Goal: Task Accomplishment & Management: Manage account settings

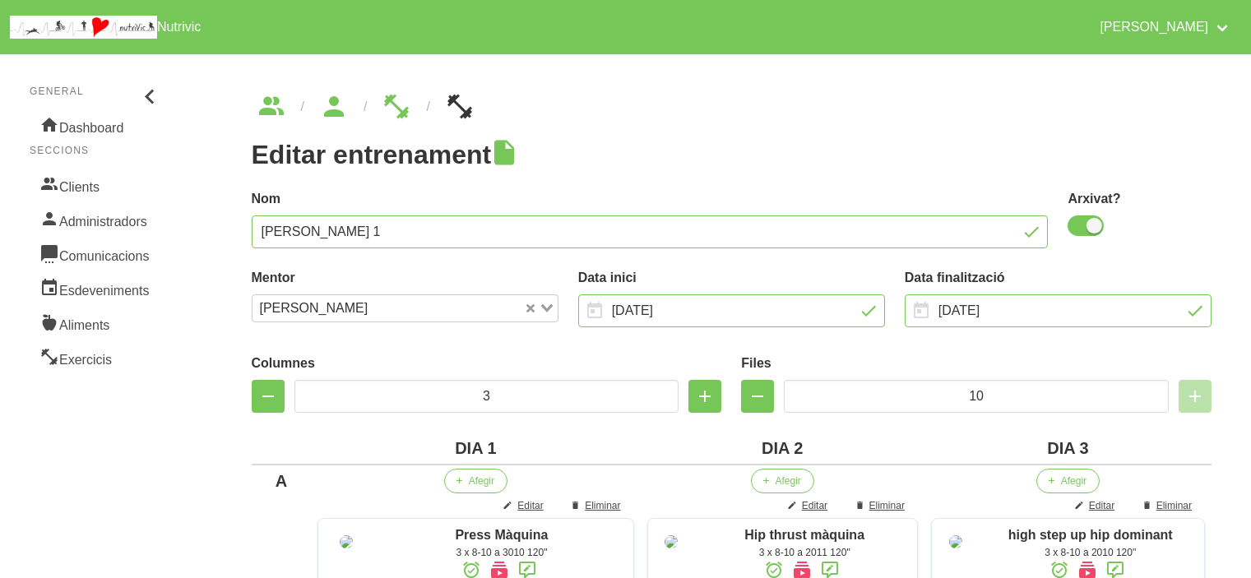
scroll to position [658, 0]
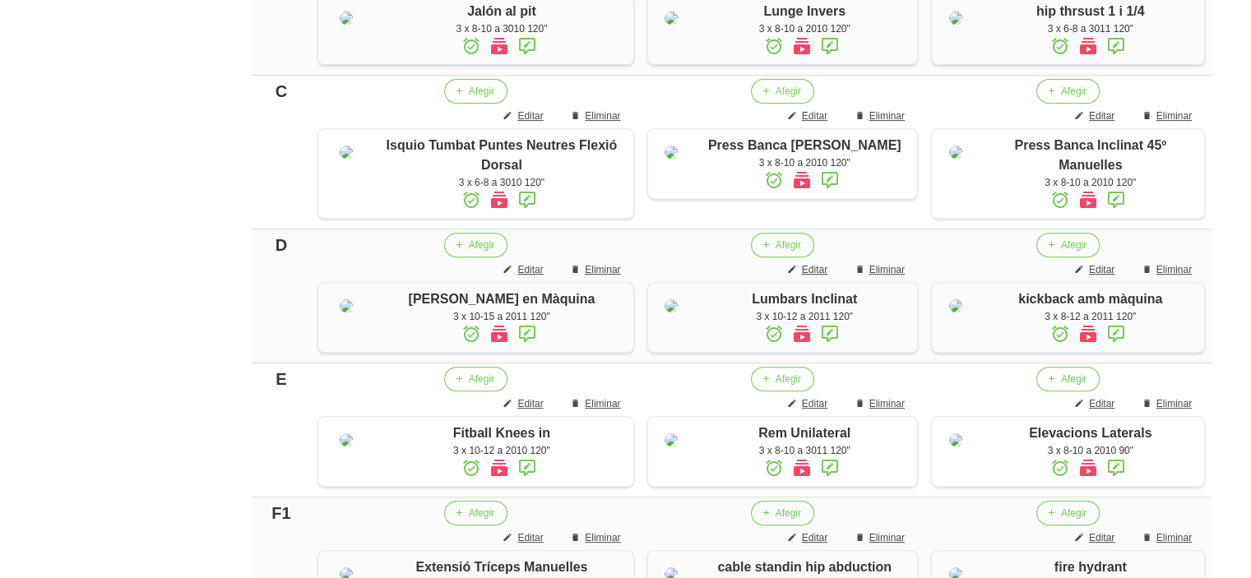
click at [24, 271] on aside "General Dashboard Seccions Clients Administradors Comunicacions Esdeveniments A…" at bounding box center [96, 233] width 212 height 1694
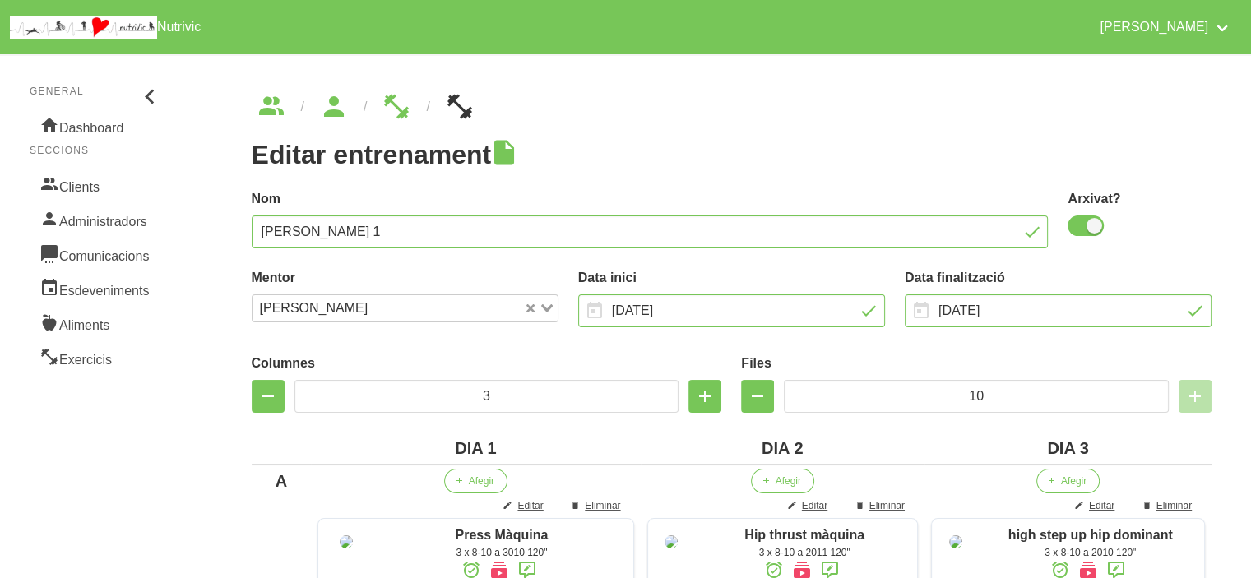
click at [81, 183] on link "Clients" at bounding box center [96, 185] width 133 height 35
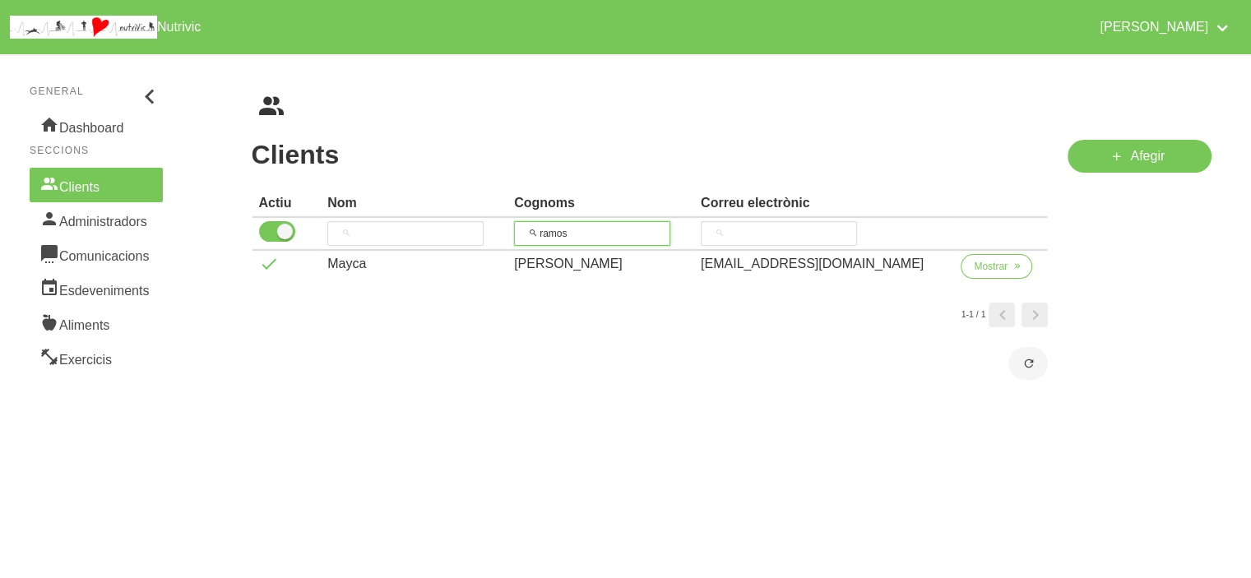
click at [575, 234] on input "ramos" at bounding box center [592, 233] width 156 height 25
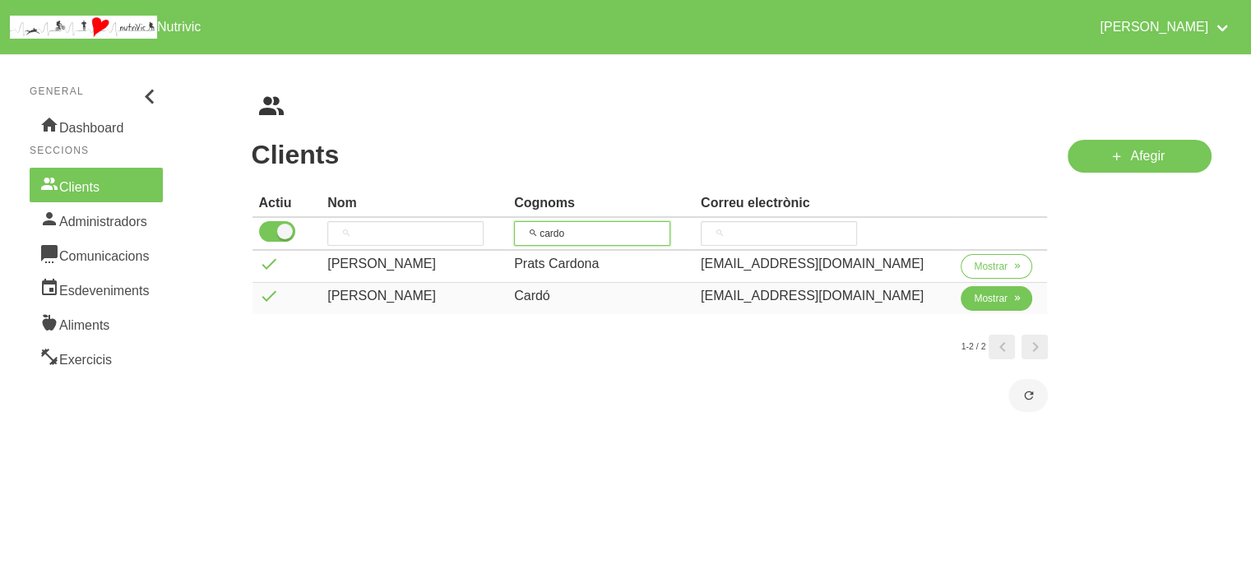
type input "cardo"
click at [982, 296] on span "Mostrar" at bounding box center [991, 298] width 34 height 15
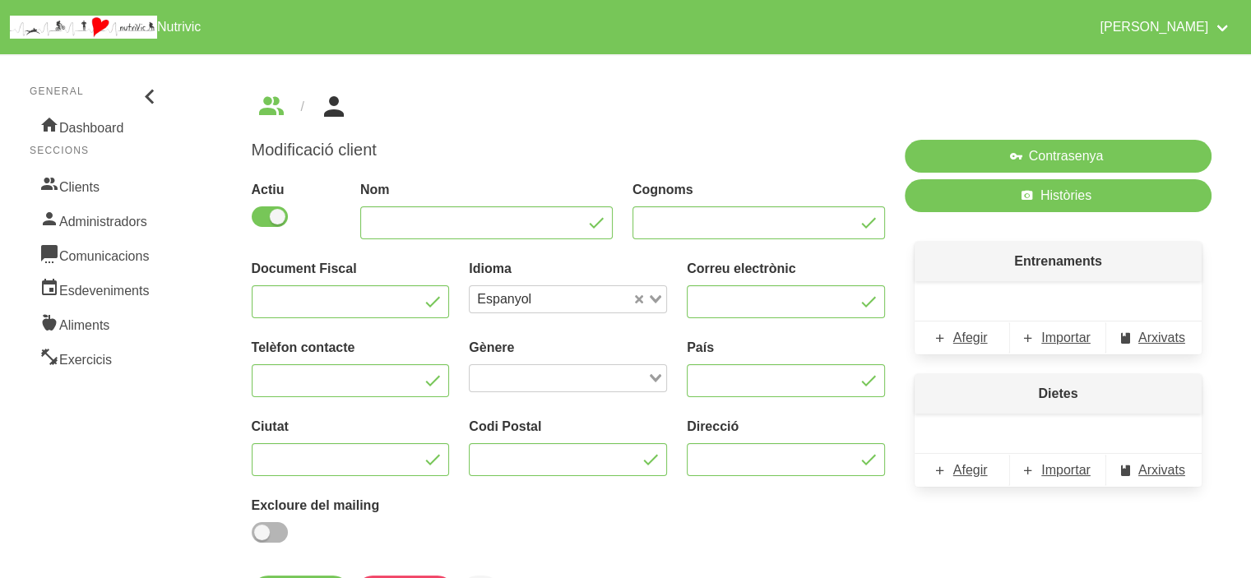
type input "[PERSON_NAME]"
type input "Cardó"
type input "[EMAIL_ADDRESS][DOMAIN_NAME]"
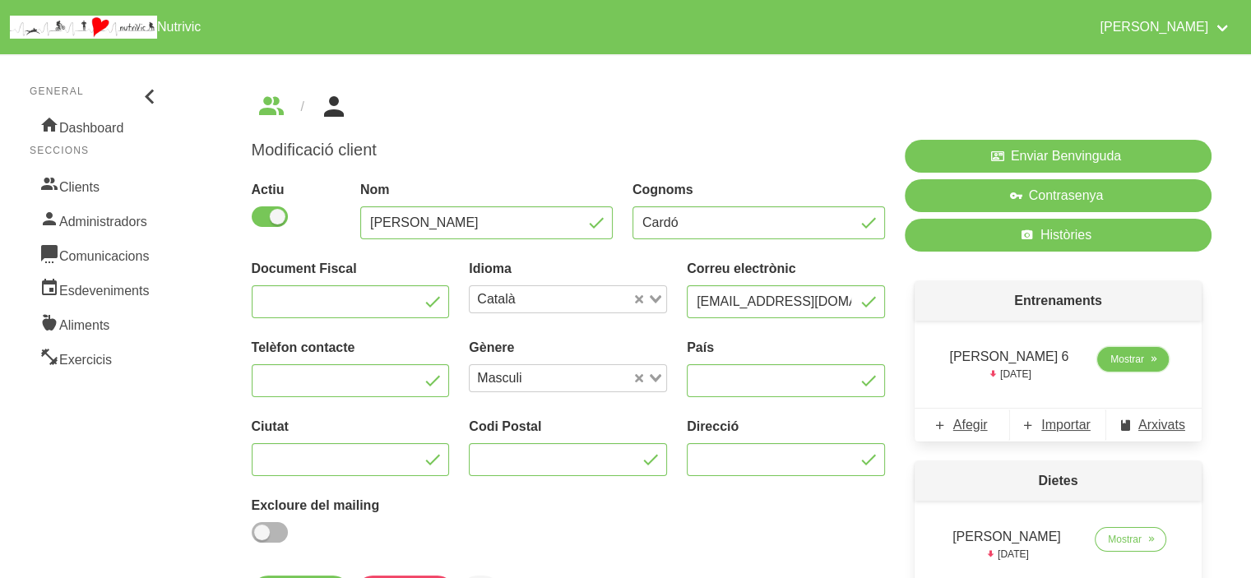
click at [1128, 358] on span "Mostrar" at bounding box center [1128, 359] width 34 height 15
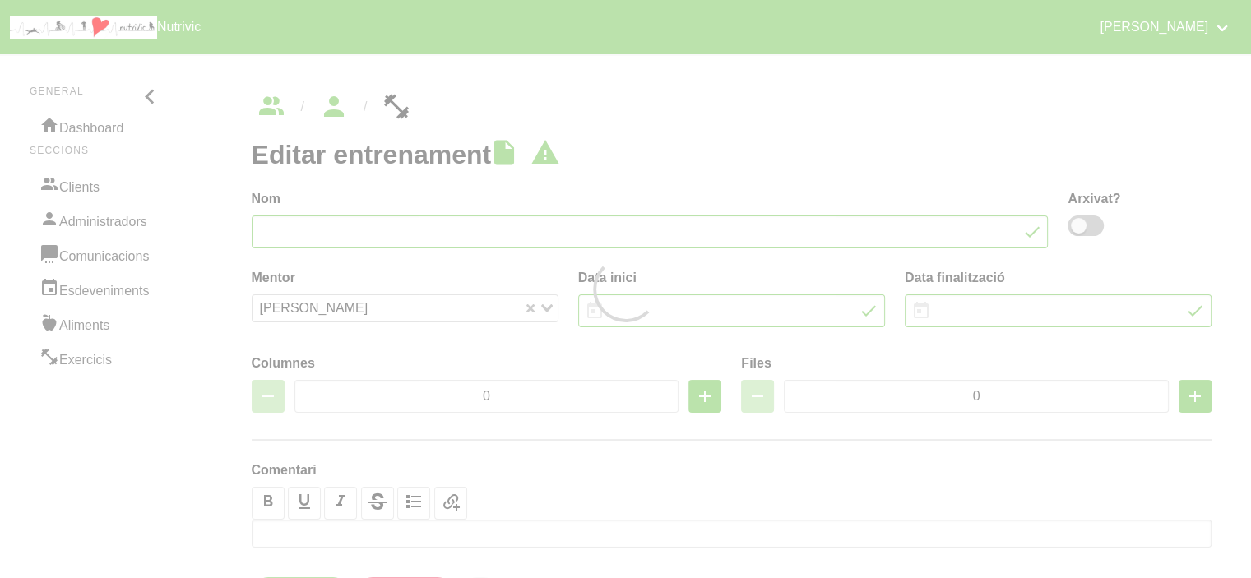
type input "[PERSON_NAME] 6"
type input "[DATE]"
type input "2"
type input "8"
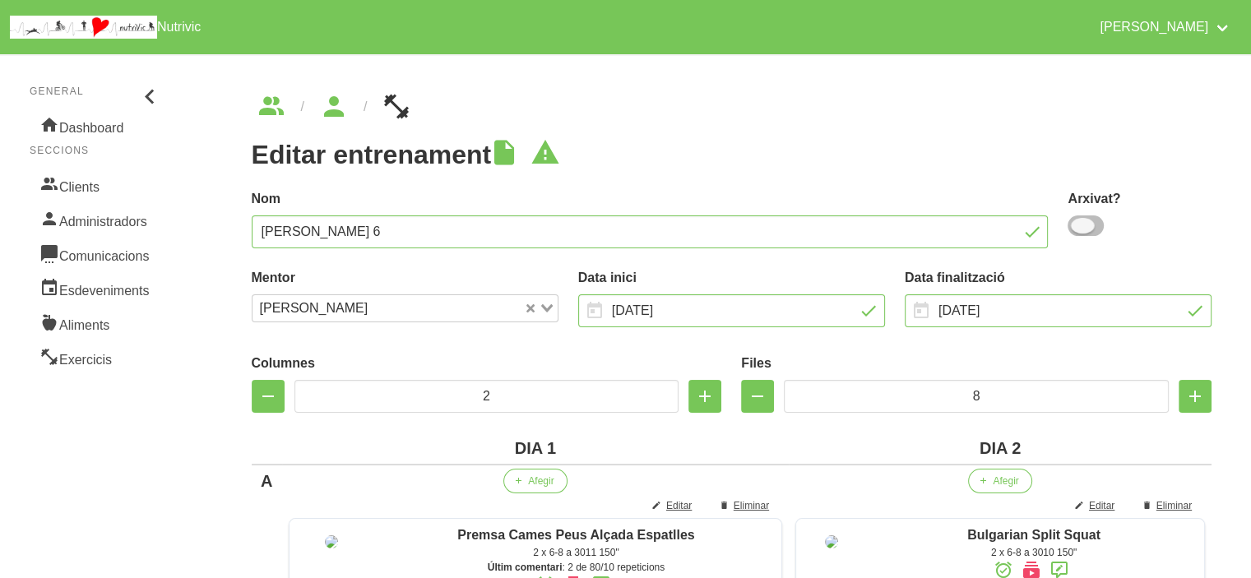
click at [1075, 230] on span at bounding box center [1086, 226] width 36 height 21
click at [1075, 230] on input "checkbox" at bounding box center [1073, 225] width 11 height 11
checkbox input "true"
click at [1046, 310] on input "[DATE]" at bounding box center [1058, 311] width 307 height 33
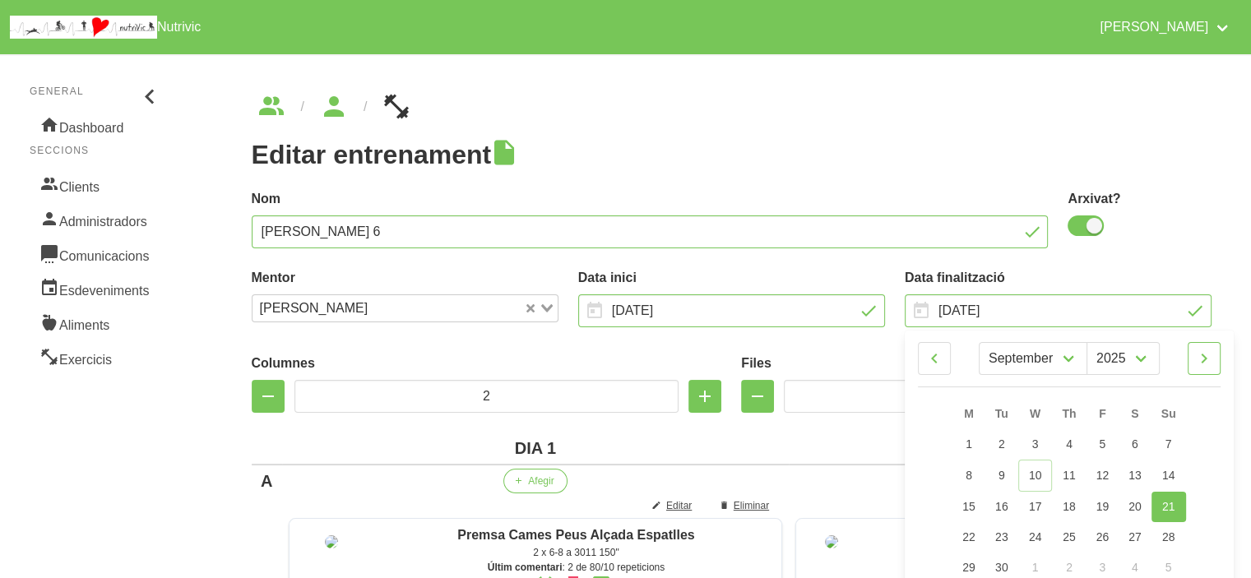
click at [1214, 364] on link at bounding box center [1204, 358] width 33 height 33
select select "9"
click at [1172, 512] on span "19" at bounding box center [1168, 505] width 13 height 13
type input "[DATE]"
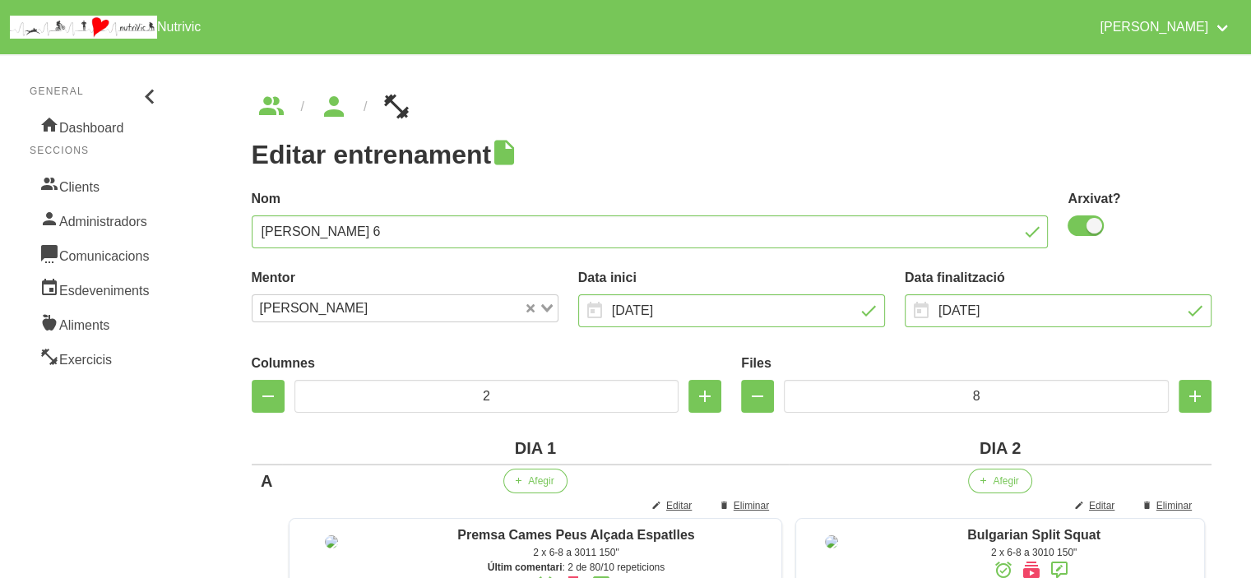
drag, startPoint x: 1088, startPoint y: 223, endPoint x: 694, endPoint y: 151, distance: 399.9
click at [694, 151] on h1 "Editar entrenament" at bounding box center [732, 155] width 961 height 30
click at [1079, 222] on span at bounding box center [1086, 226] width 36 height 21
click at [1079, 222] on input "checkbox" at bounding box center [1073, 225] width 11 height 11
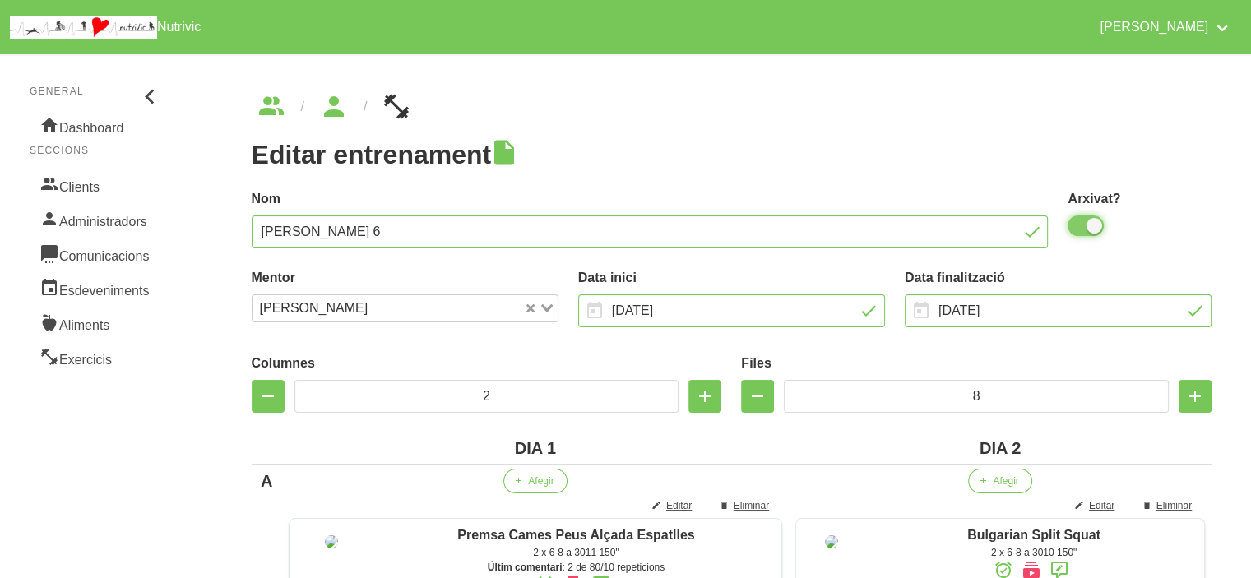
checkbox input "false"
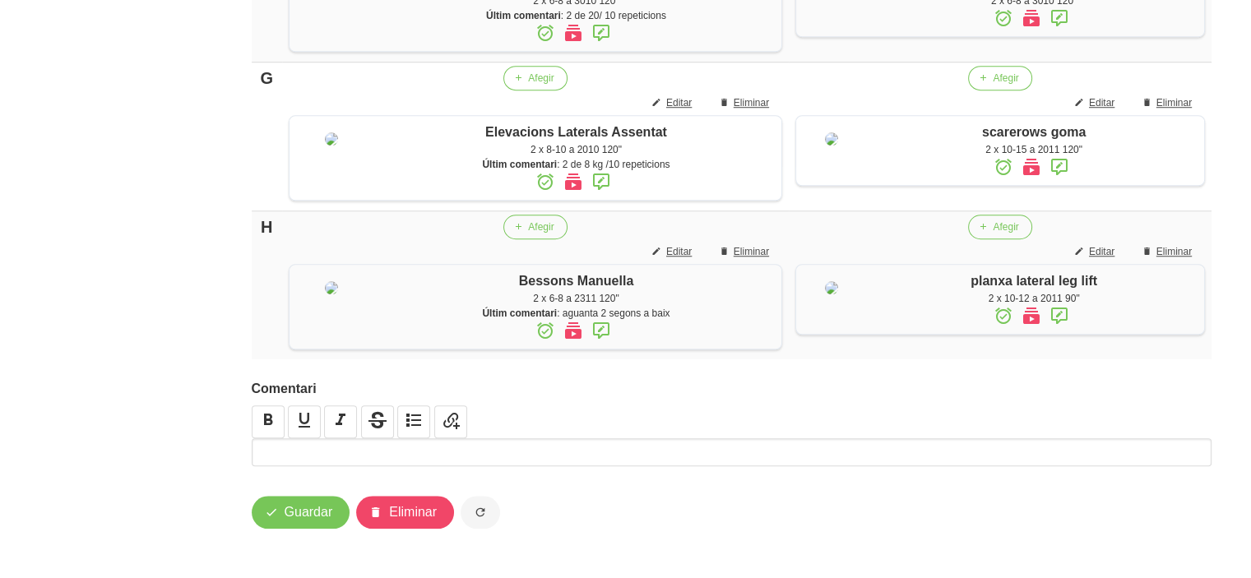
scroll to position [1474, 0]
click at [303, 507] on span "Guardar" at bounding box center [309, 513] width 49 height 20
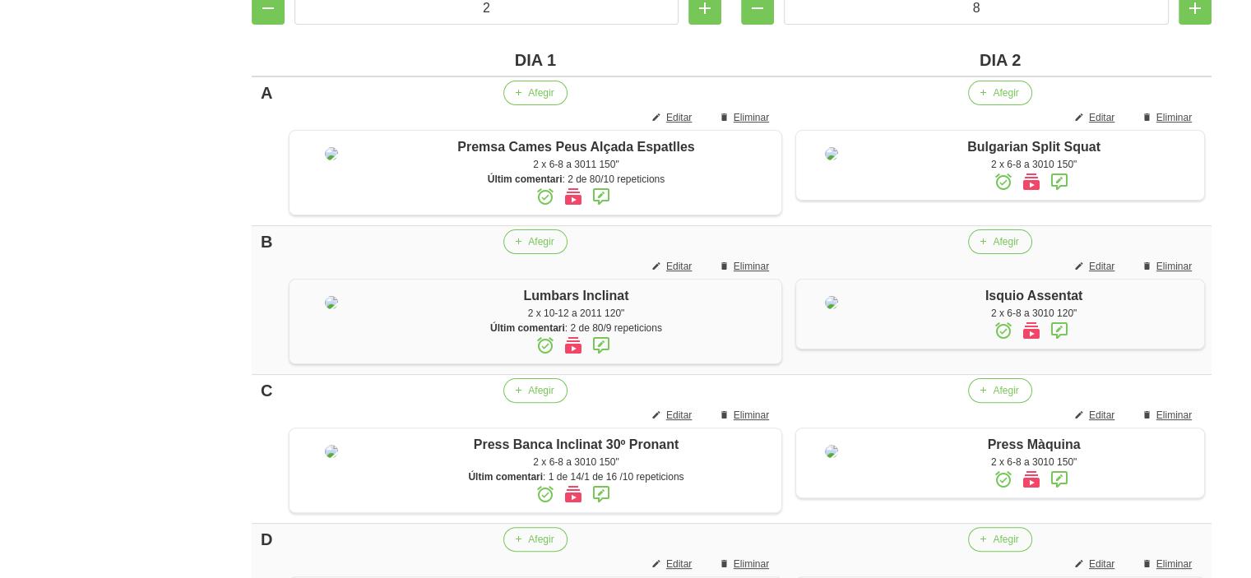
scroll to position [355, 0]
